Goal: Information Seeking & Learning: Learn about a topic

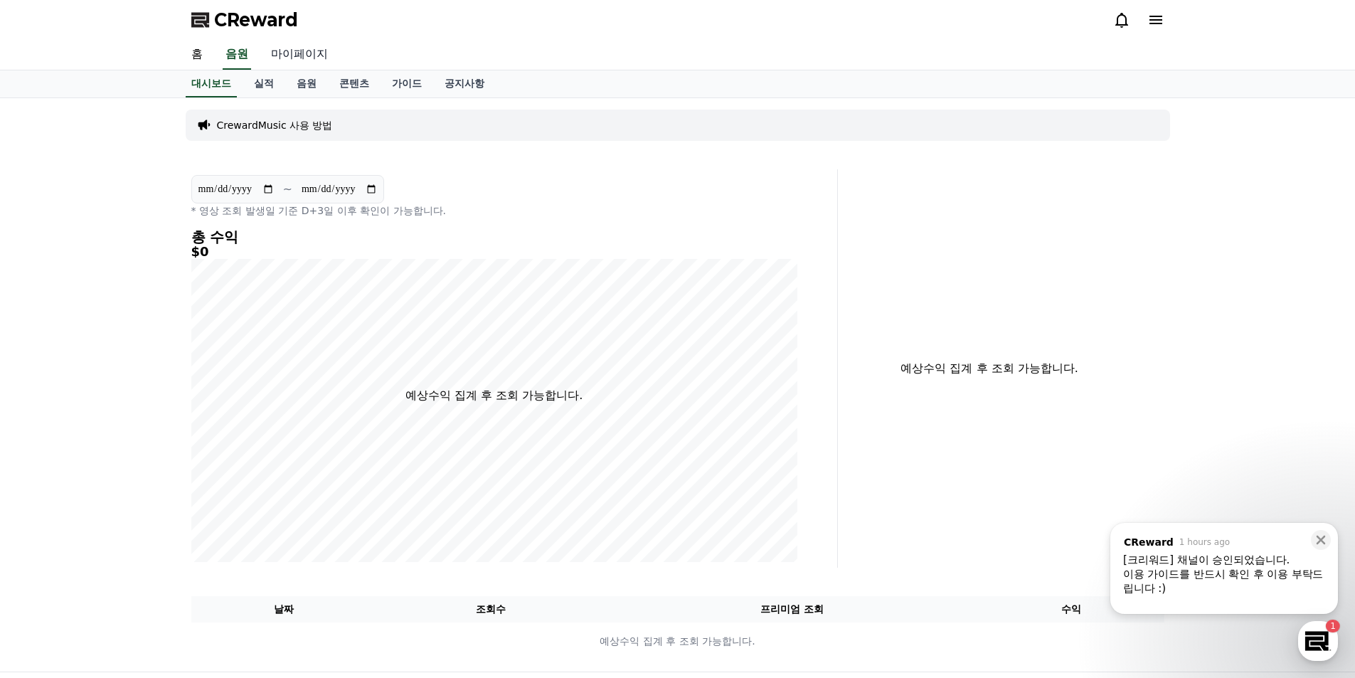
click at [306, 55] on link "마이페이지" at bounding box center [300, 55] width 80 height 30
select select "**********"
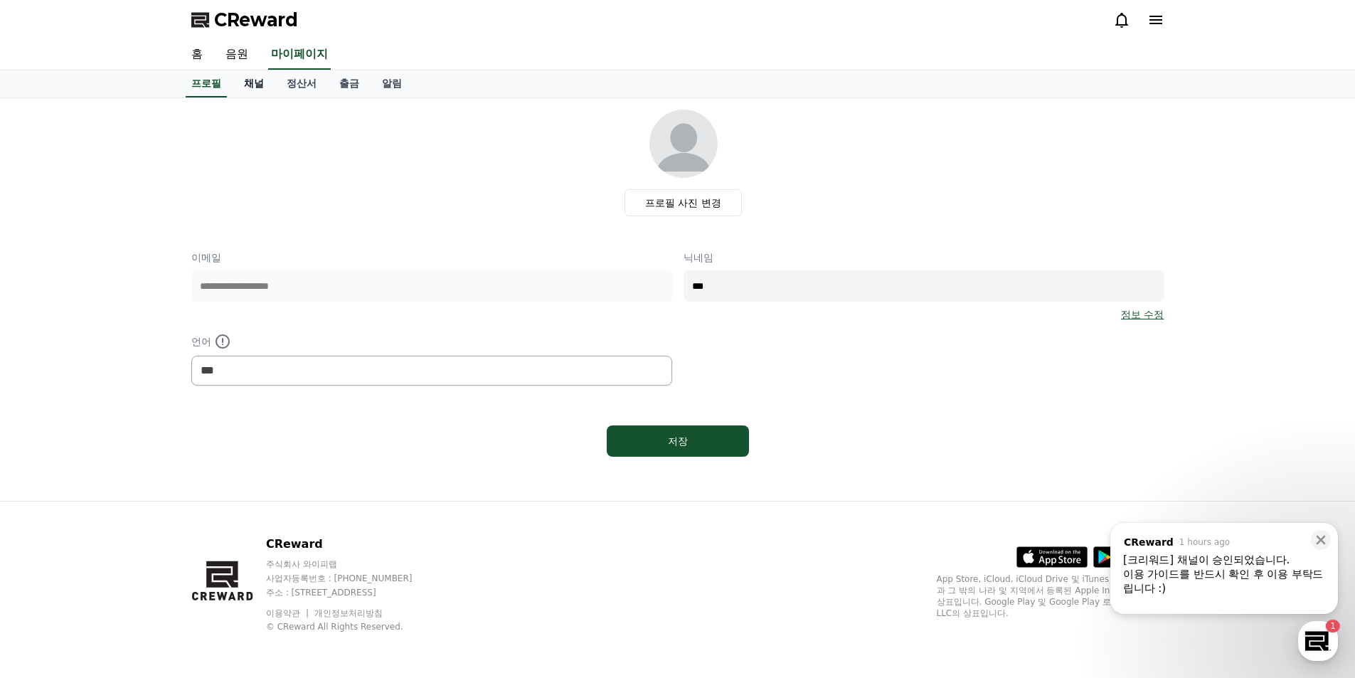
click at [258, 86] on link "채널" at bounding box center [254, 83] width 43 height 27
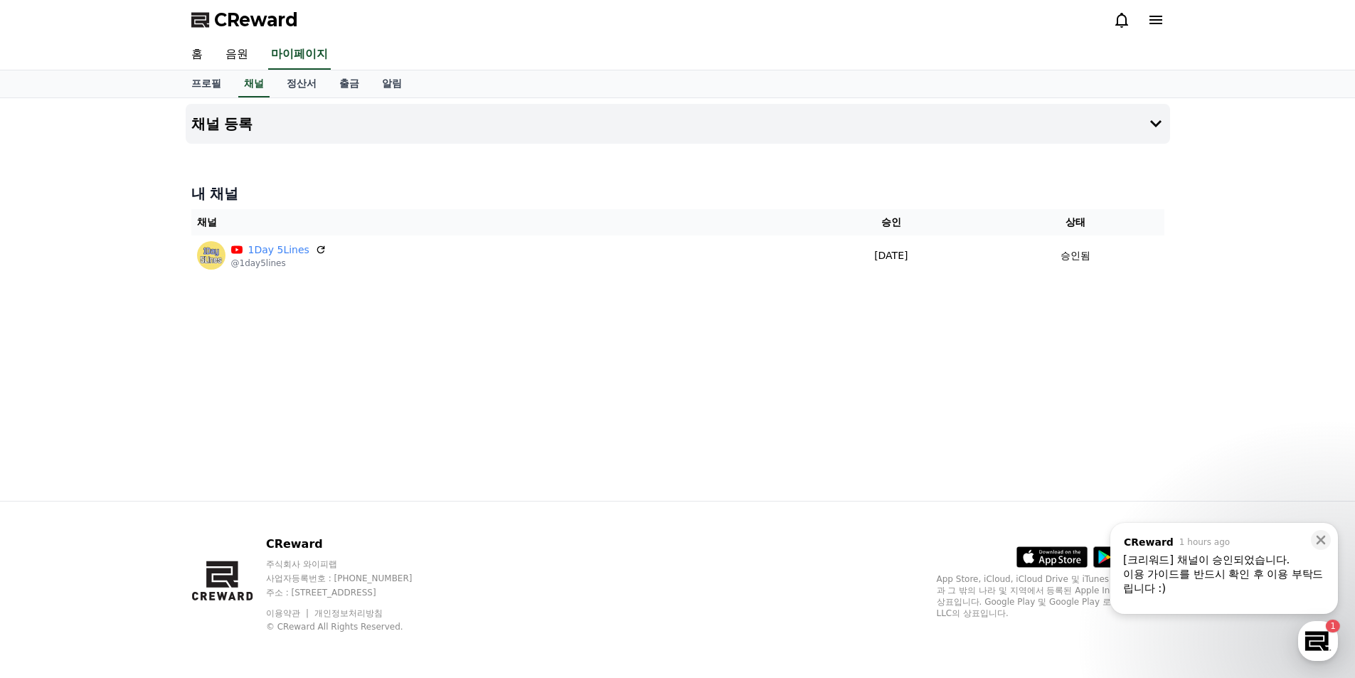
click at [258, 11] on span "CReward" at bounding box center [256, 20] width 84 height 23
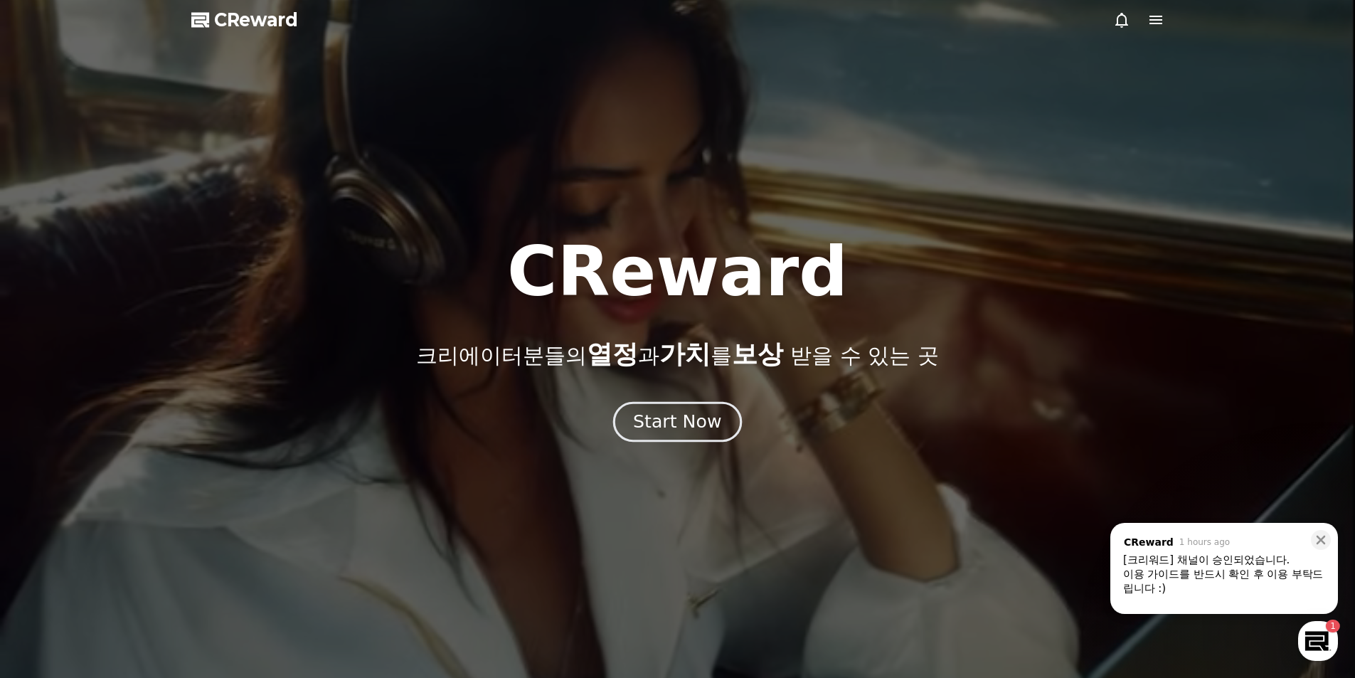
click at [692, 417] on div "Start Now" at bounding box center [677, 422] width 88 height 24
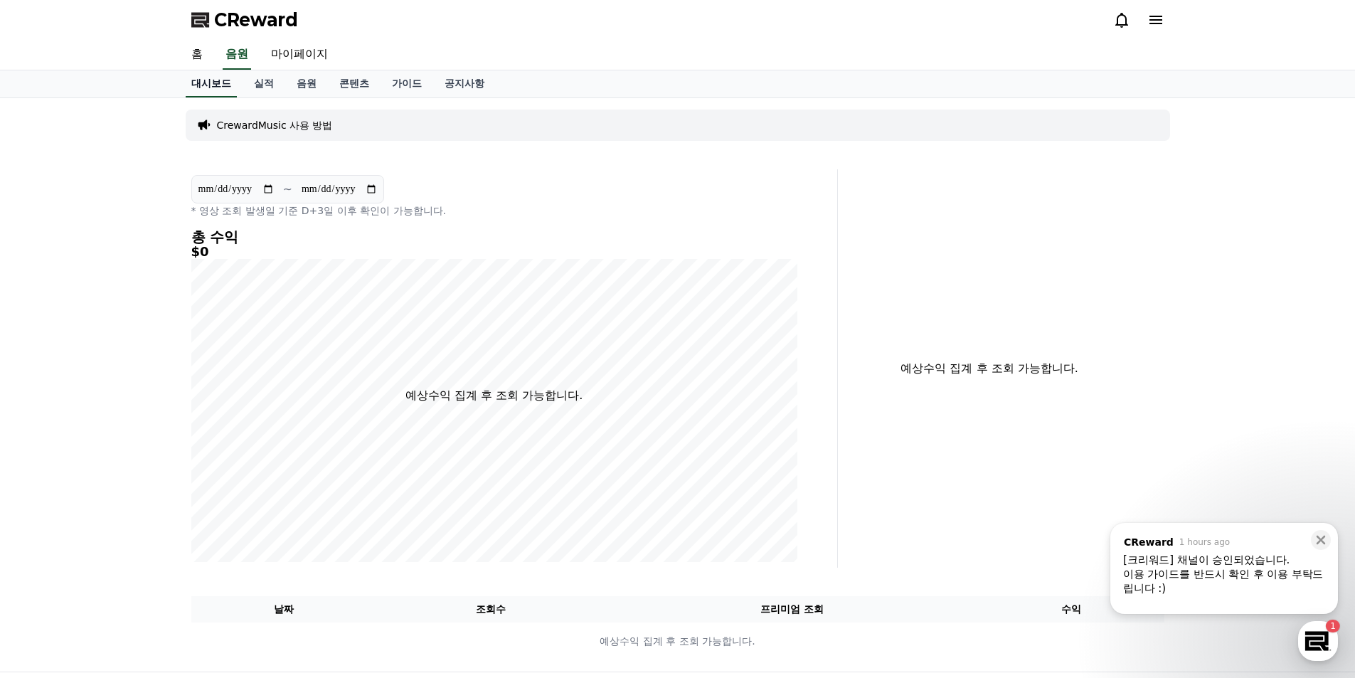
click at [200, 55] on link "홈" at bounding box center [197, 55] width 34 height 30
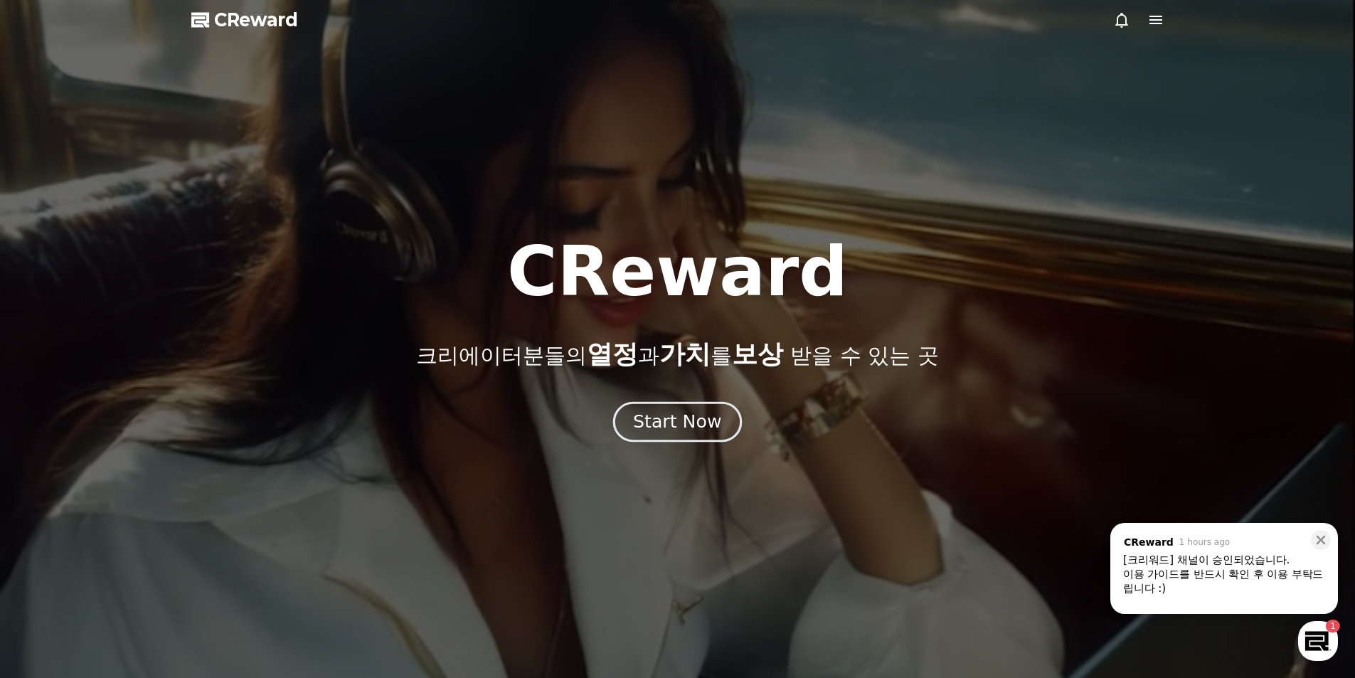
click at [665, 423] on div "Start Now" at bounding box center [677, 422] width 88 height 24
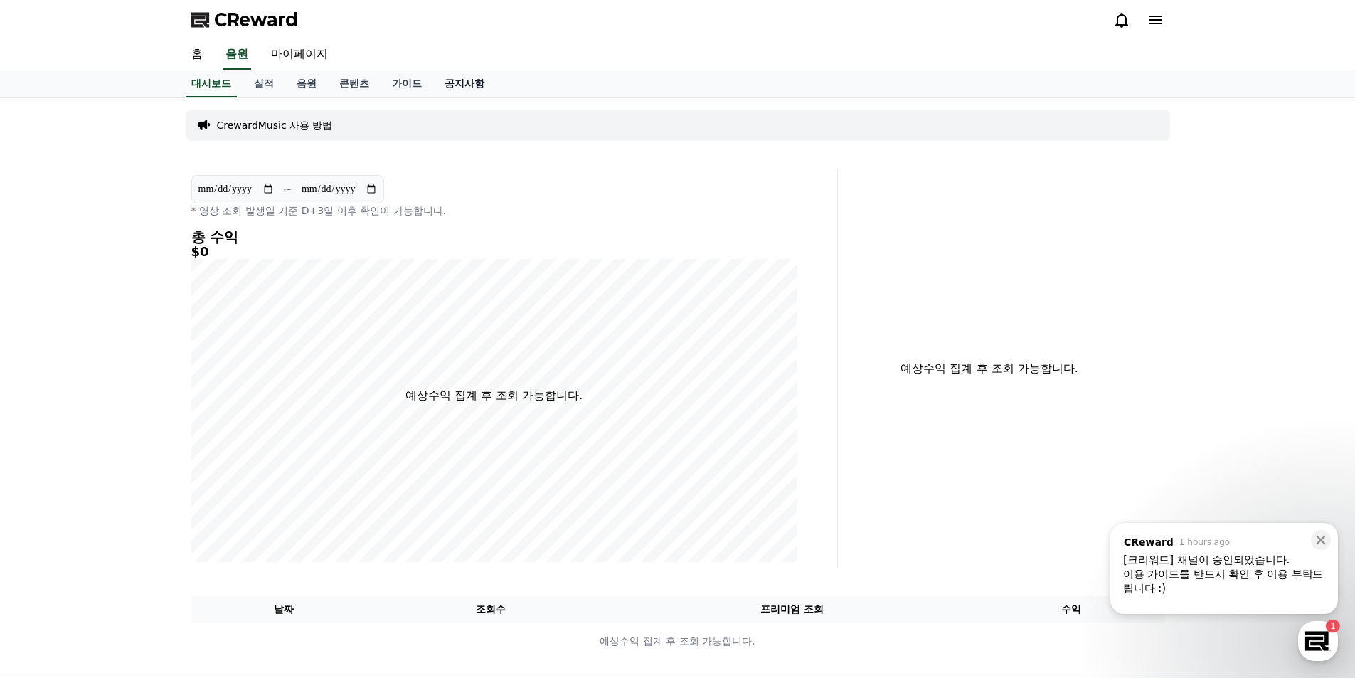
click at [454, 83] on link "공지사항" at bounding box center [464, 83] width 63 height 27
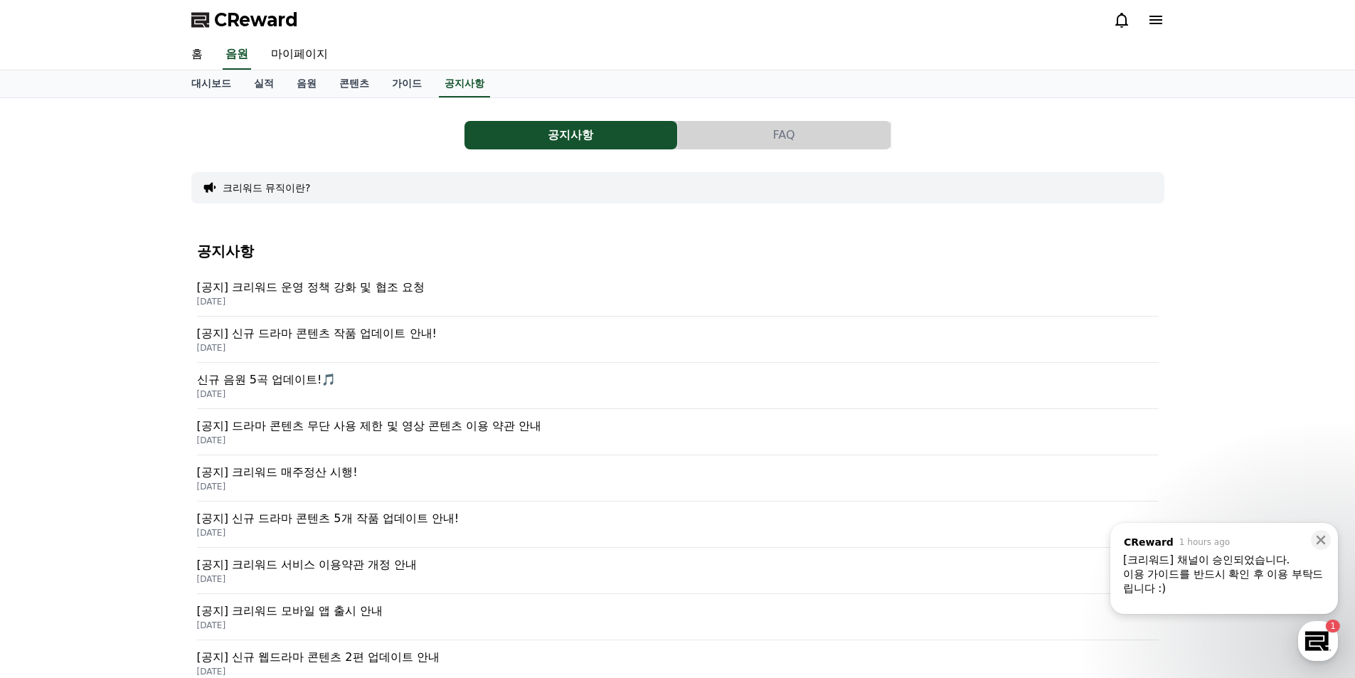
click at [323, 292] on p "[공지] 크리워드 운영 정책 강화 및 협조 요청" at bounding box center [678, 287] width 962 height 17
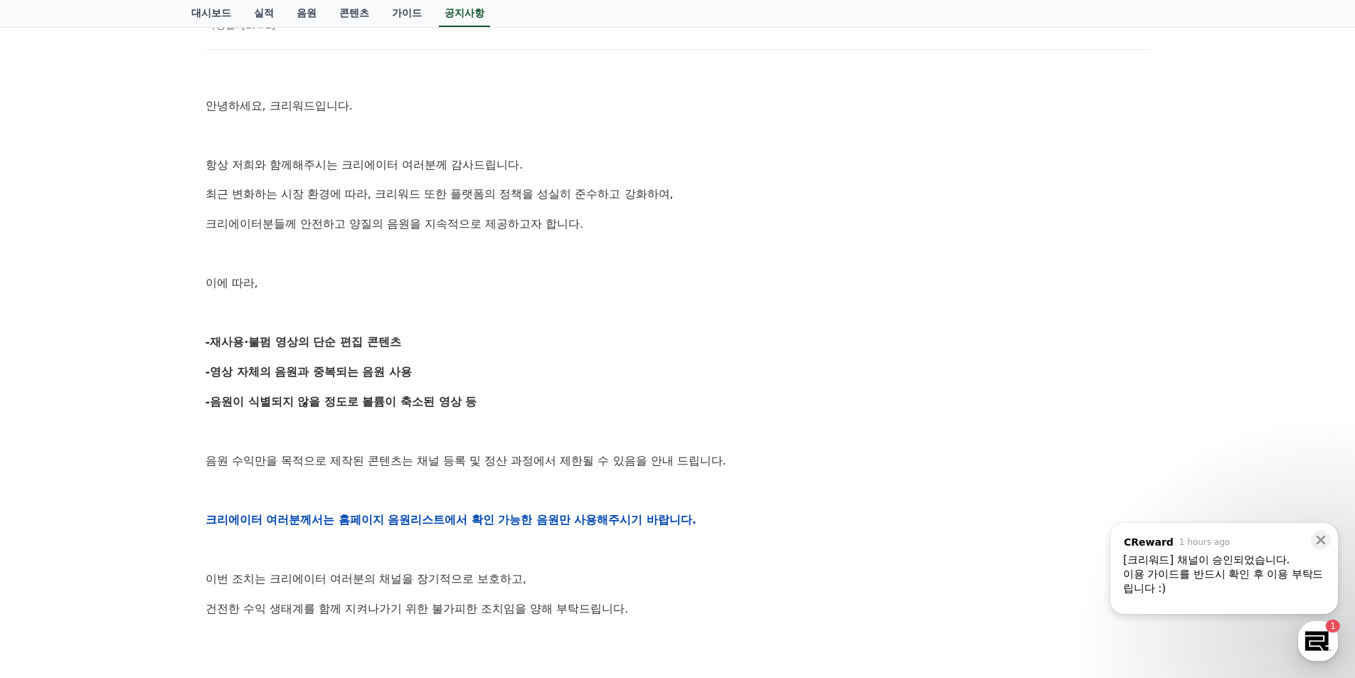
scroll to position [213, 0]
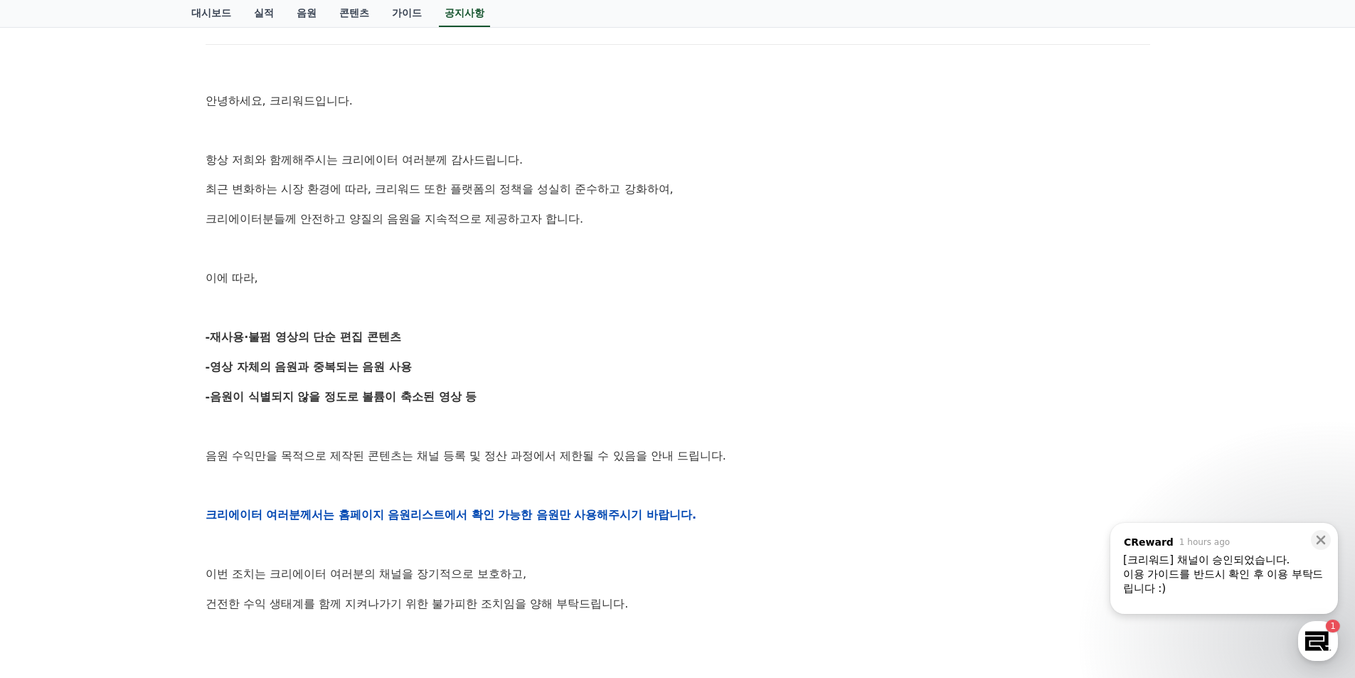
drag, startPoint x: 203, startPoint y: 339, endPoint x: 452, endPoint y: 341, distance: 248.3
click at [452, 341] on div "[공지] 크리워드 운영 정책 강화 및 협조 요청 작성일: [DATE] 안녕하세요, 크리워드입니다. 항상 저희와 함께해주시는 크리에이터 여러분께…" at bounding box center [678, 491] width 951 height 1043
click at [440, 366] on p "-영상 자체의 음원과 중복되는 음원 사용" at bounding box center [678, 367] width 945 height 18
drag, startPoint x: 227, startPoint y: 374, endPoint x: 443, endPoint y: 370, distance: 215.6
click at [443, 370] on p "-영상 자체의 음원과 중복되는 음원 사용" at bounding box center [678, 367] width 945 height 18
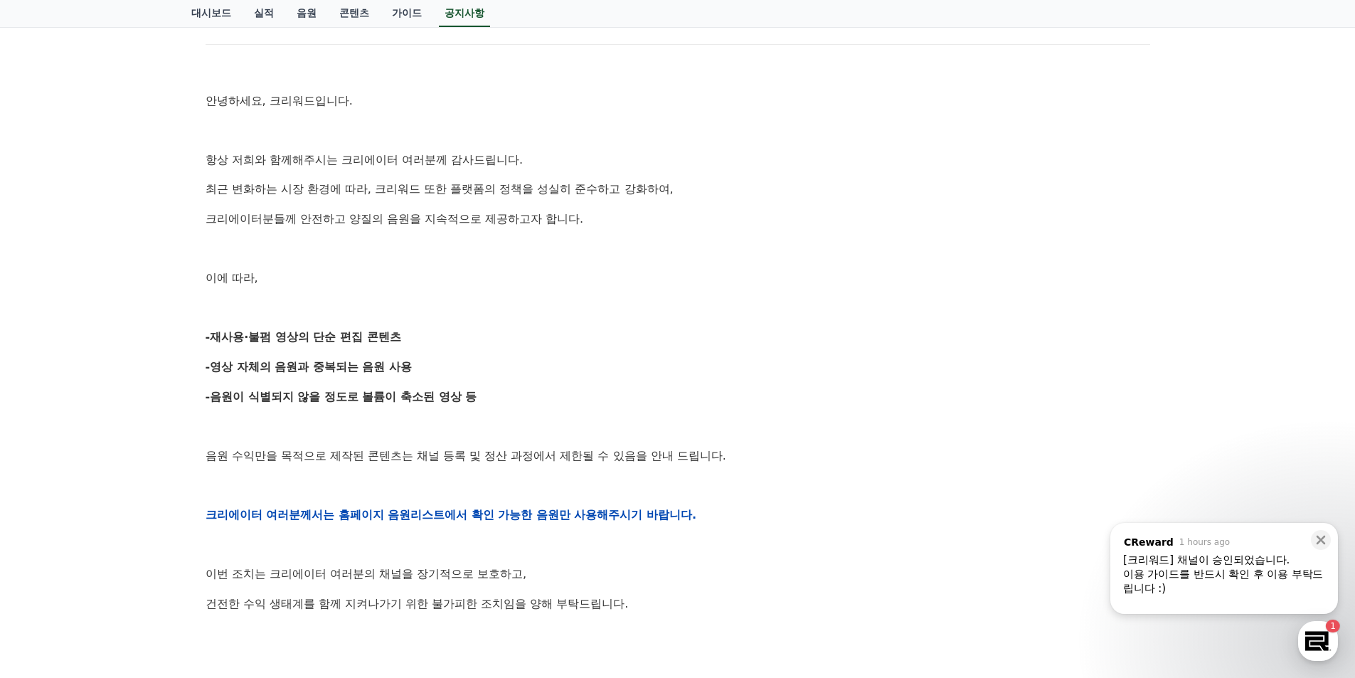
drag, startPoint x: 245, startPoint y: 396, endPoint x: 566, endPoint y: 401, distance: 320.9
click at [566, 401] on p "-음원이 식별되지 않을 정도로 볼륨이 축소된 영상 등" at bounding box center [678, 397] width 945 height 18
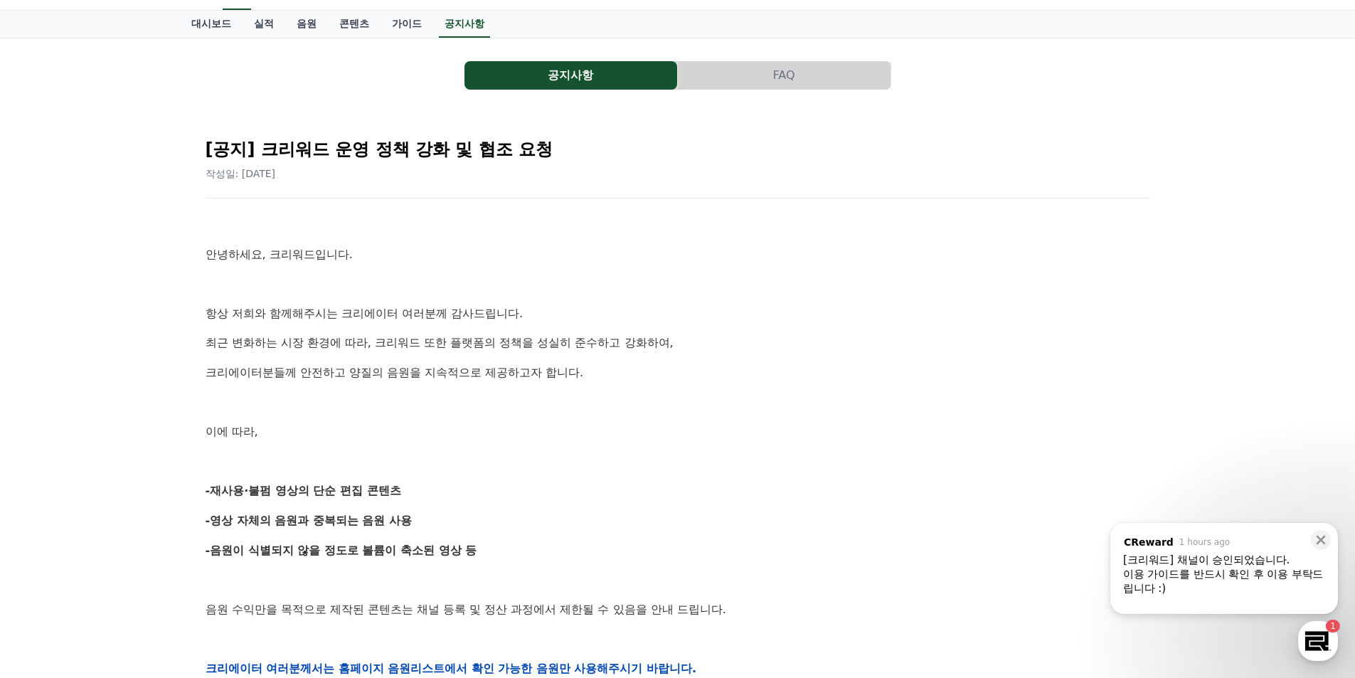
scroll to position [0, 0]
